Goal: Check status: Check status

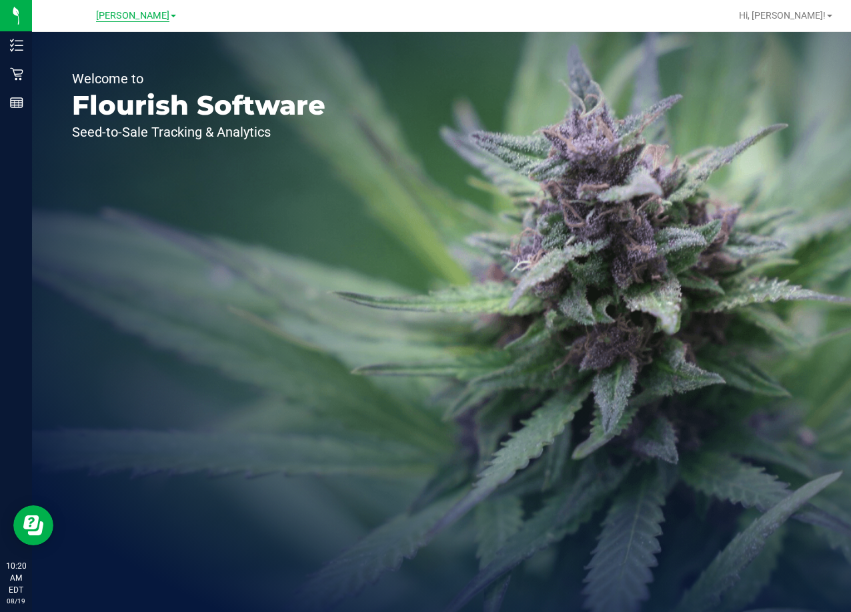
click at [133, 16] on span "[PERSON_NAME]" at bounding box center [132, 16] width 73 height 12
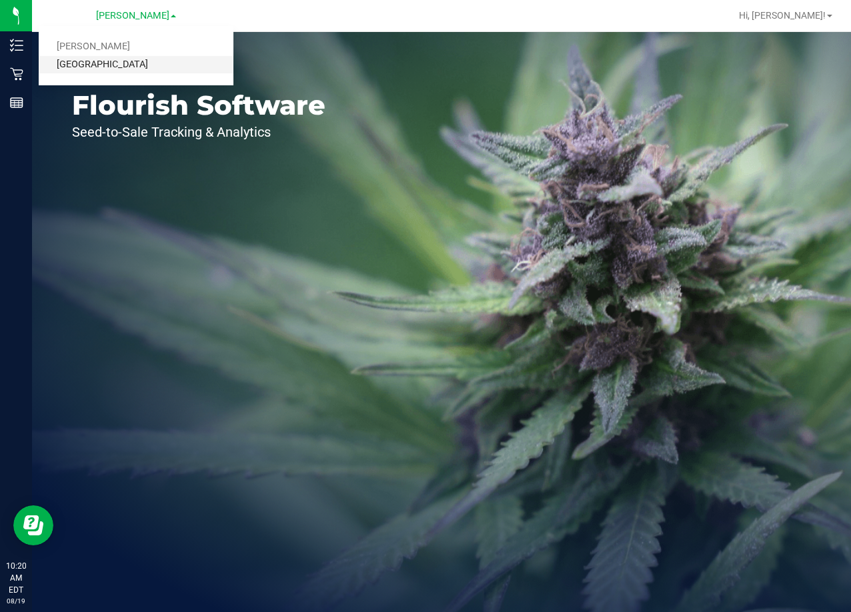
click at [153, 63] on link "[GEOGRAPHIC_DATA]" at bounding box center [136, 65] width 195 height 18
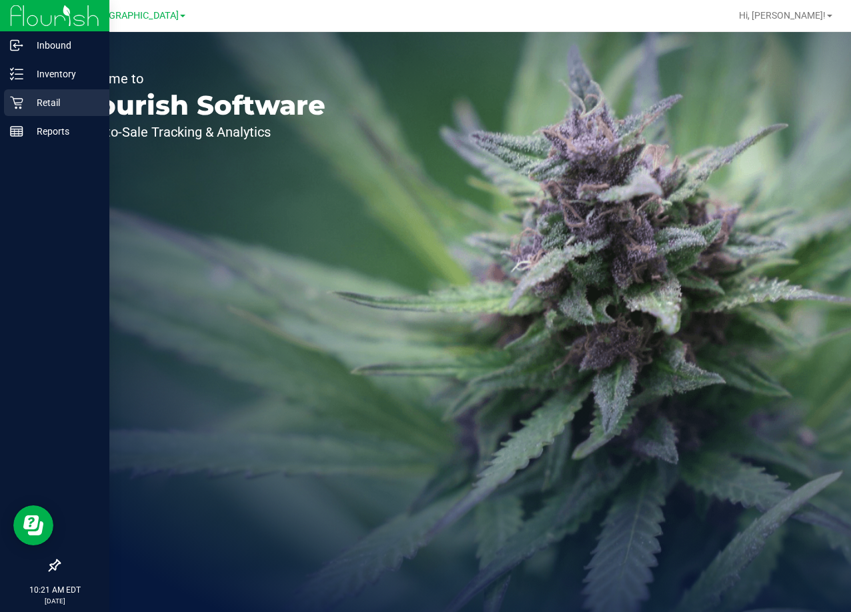
click at [51, 100] on p "Retail" at bounding box center [63, 103] width 80 height 16
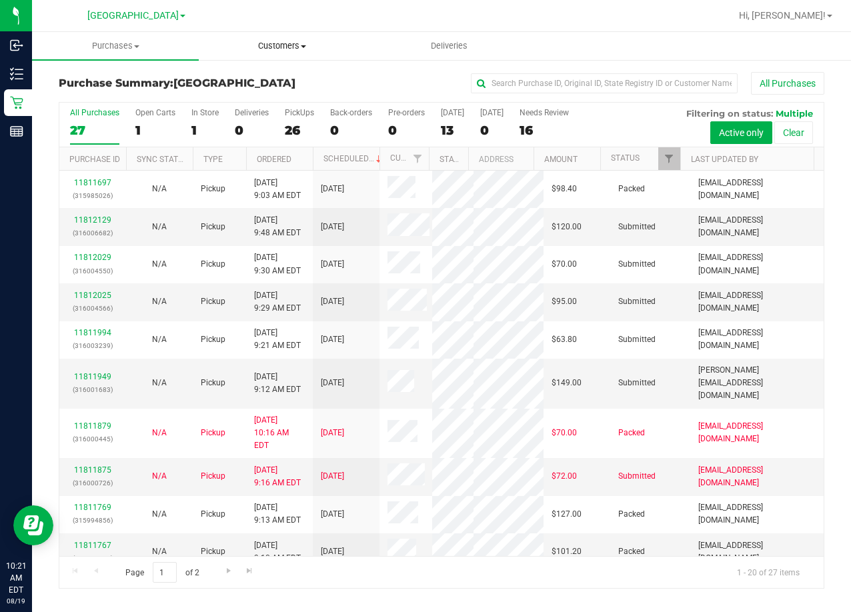
click at [292, 48] on span "Customers" at bounding box center [281, 46] width 165 height 12
click at [261, 87] on li "All customers" at bounding box center [282, 81] width 167 height 16
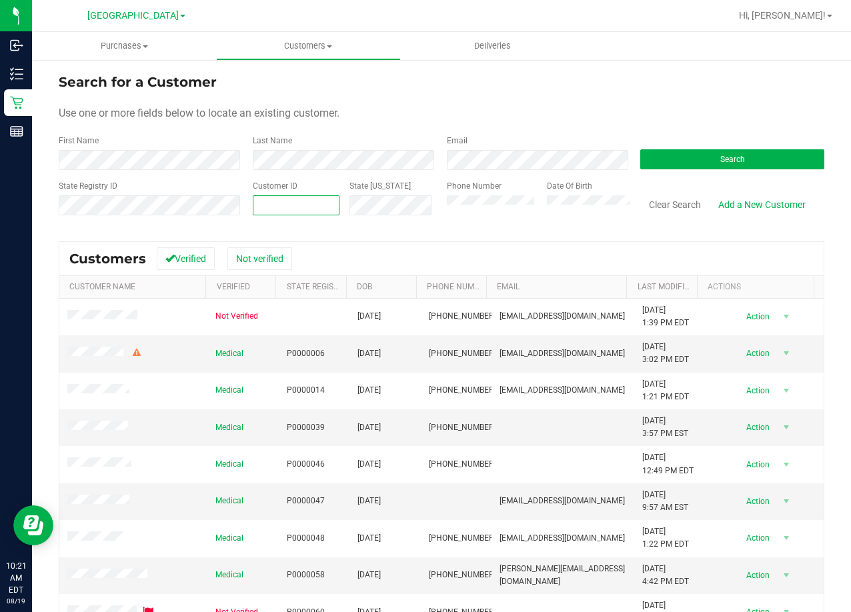
click at [286, 204] on span at bounding box center [296, 205] width 87 height 20
paste input "559807"
type input "559807"
click at [686, 165] on button "Search" at bounding box center [732, 159] width 184 height 20
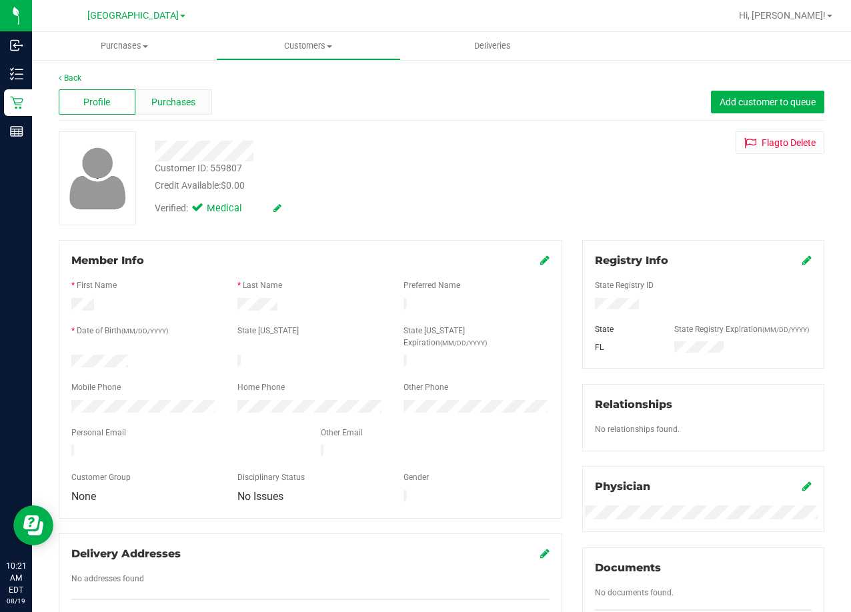
click at [161, 109] on div "Purchases" at bounding box center [173, 101] width 77 height 25
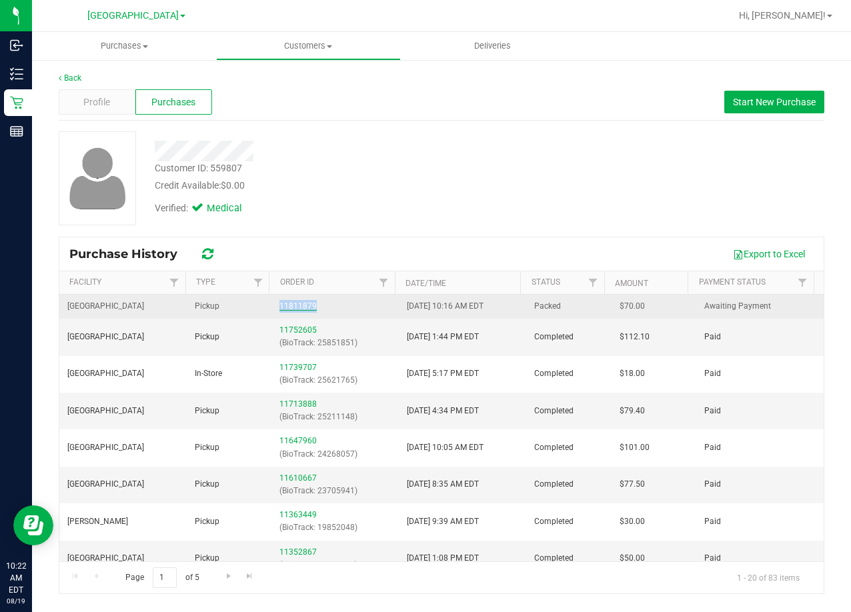
drag, startPoint x: 317, startPoint y: 310, endPoint x: 277, endPoint y: 306, distance: 40.2
click at [279, 306] on div "11811879" at bounding box center [334, 306] width 111 height 13
copy link "11811879"
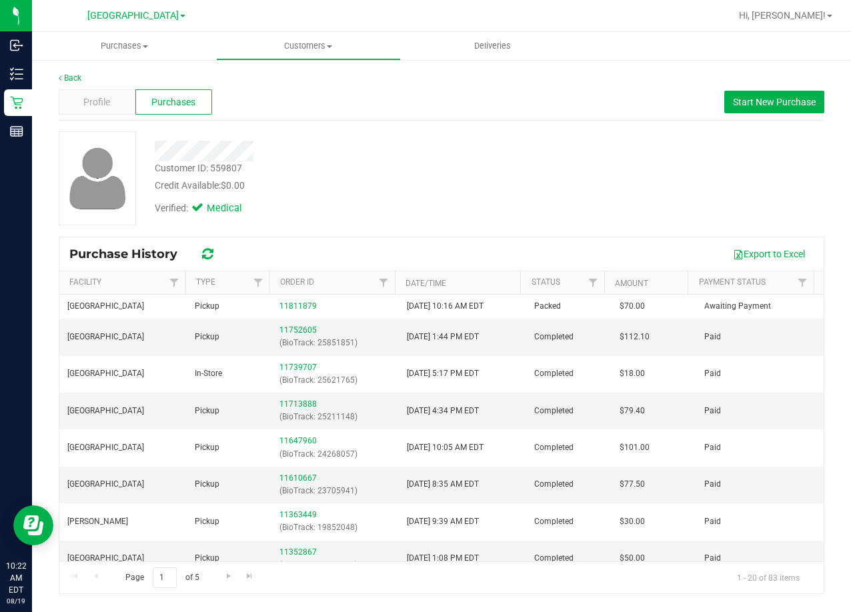
click at [391, 209] on div "Verified: Medical" at bounding box center [341, 207] width 393 height 29
click at [429, 188] on div "Credit Available: $0.00" at bounding box center [341, 186] width 373 height 14
click at [353, 175] on div "Customer ID: 559807 Credit Available: $0.00" at bounding box center [341, 176] width 393 height 31
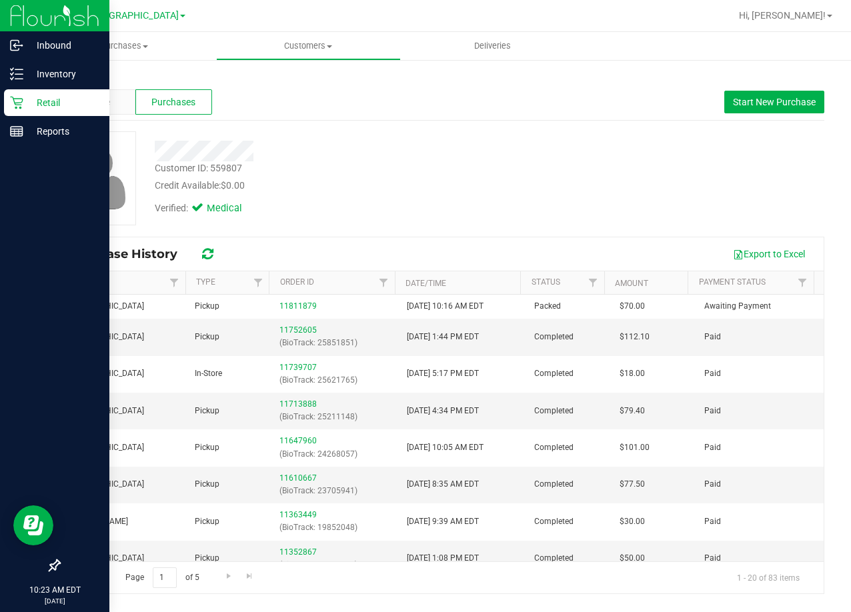
click at [39, 105] on p "Retail" at bounding box center [63, 103] width 80 height 16
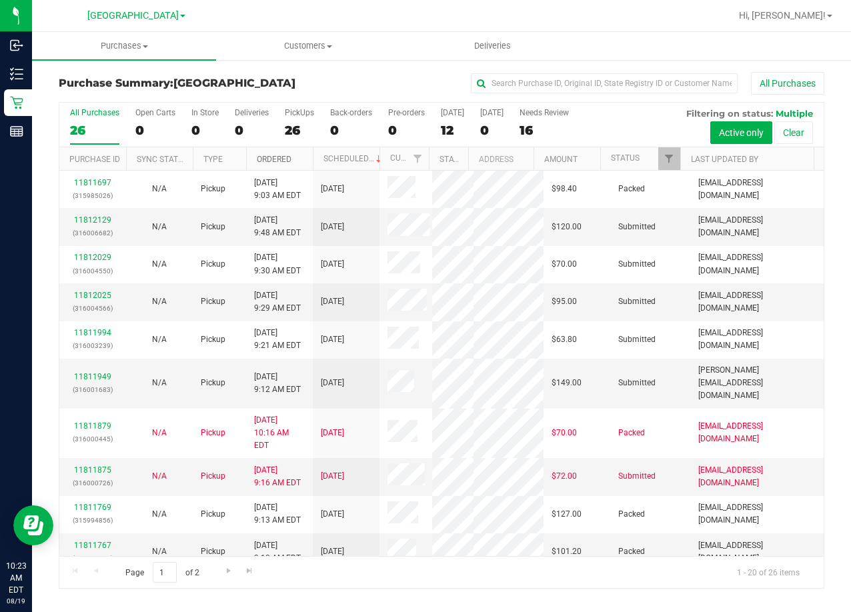
click at [279, 163] on link "Ordered" at bounding box center [274, 159] width 35 height 9
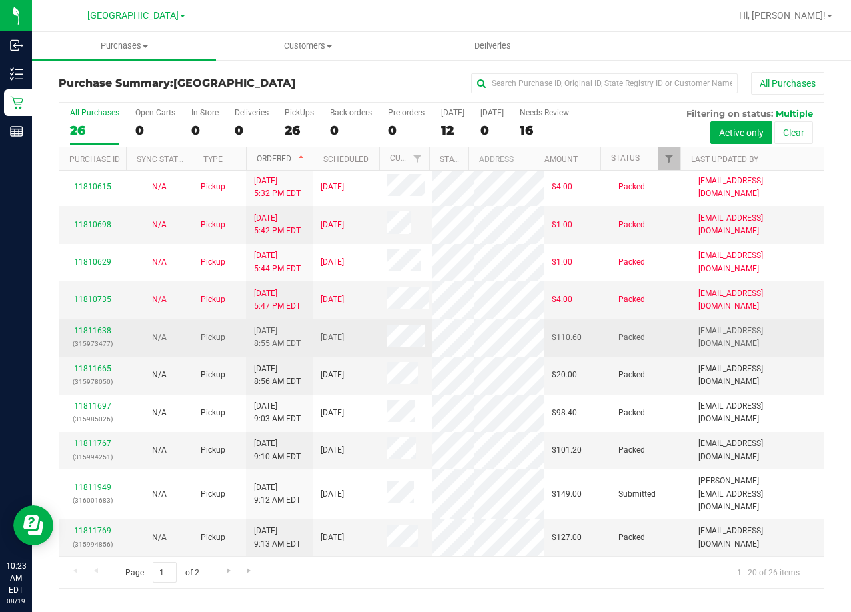
scroll to position [532, 0]
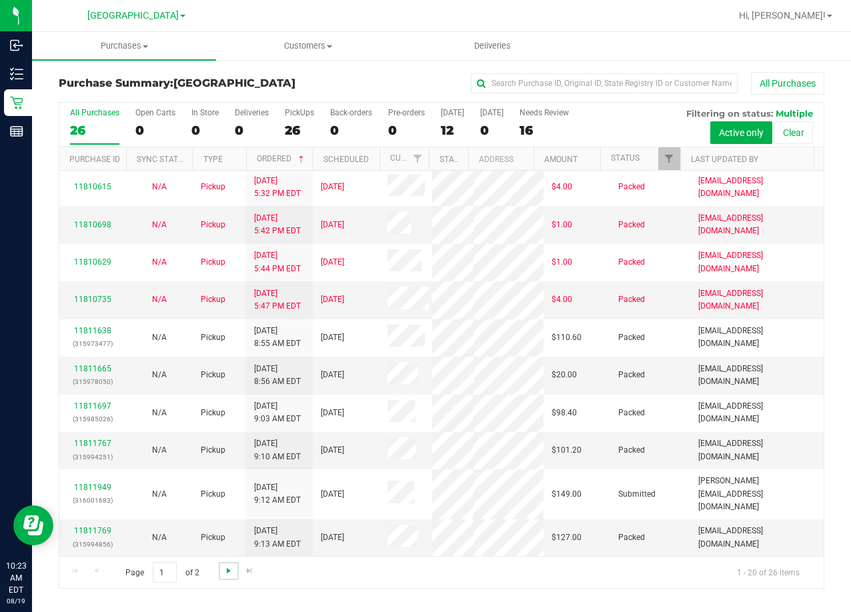
click at [222, 573] on link "Go to the next page" at bounding box center [228, 571] width 19 height 18
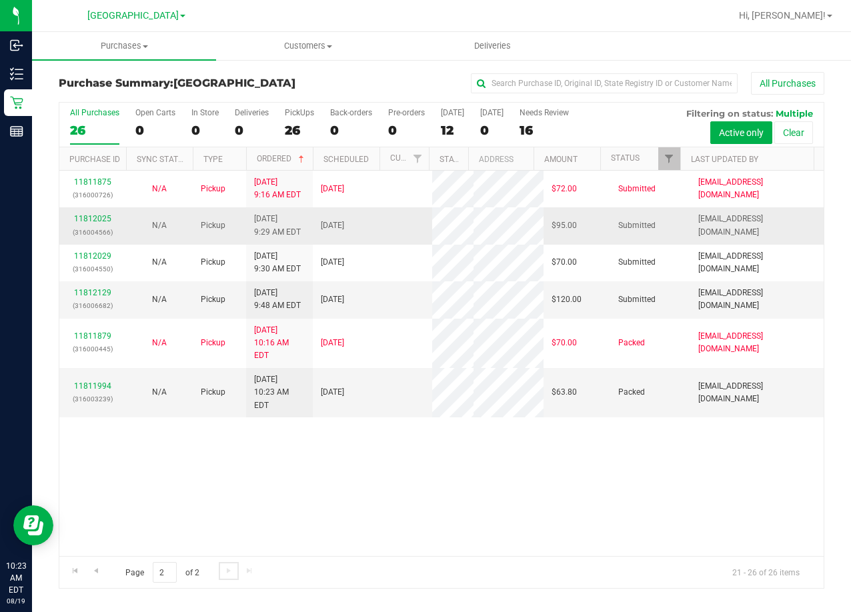
scroll to position [0, 0]
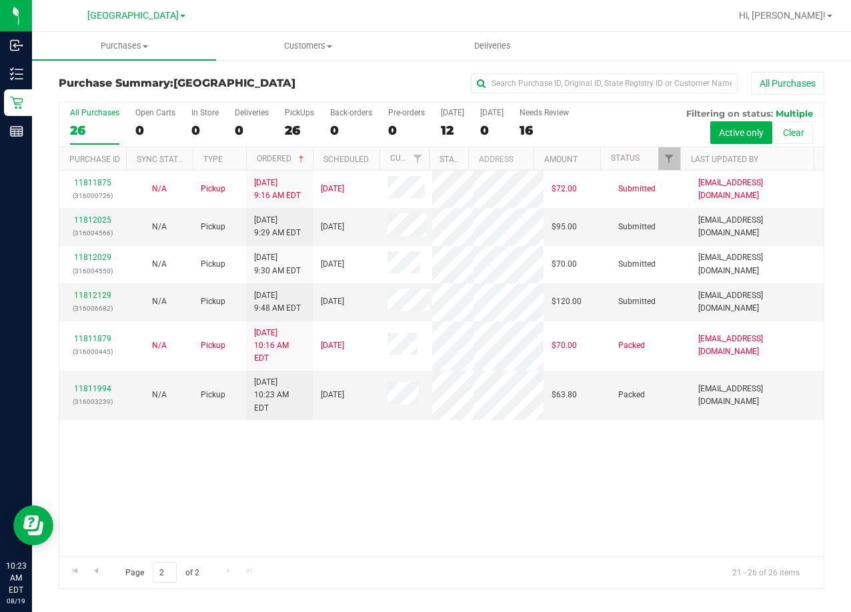
click at [425, 521] on div "11811875 (316000726) N/A Pickup [DATE] 9:16 AM EDT 8/19/2025 $72.00 Submitted […" at bounding box center [441, 363] width 764 height 385
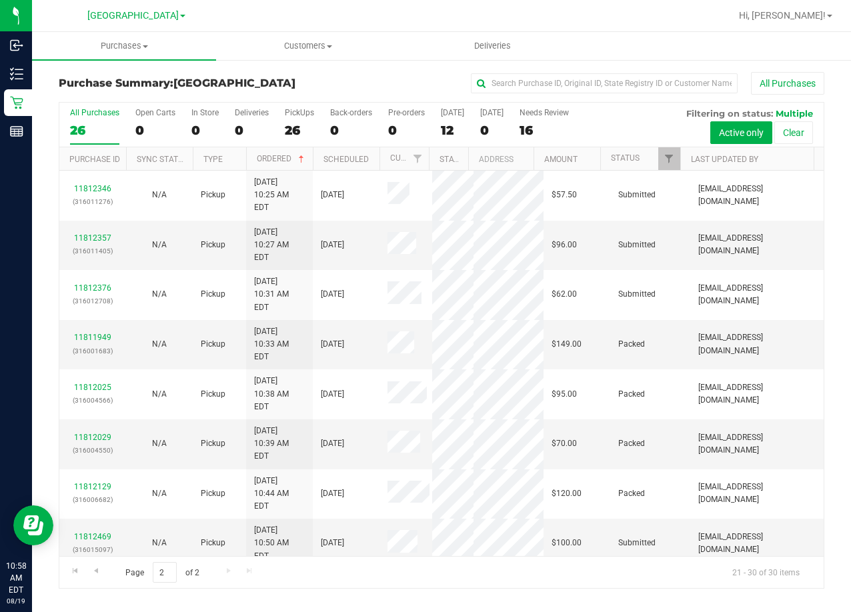
click at [399, 87] on div "All Purchases" at bounding box center [569, 83] width 510 height 23
click at [543, 83] on input "text" at bounding box center [604, 83] width 267 height 20
type input "xa"
